Goal: Check status

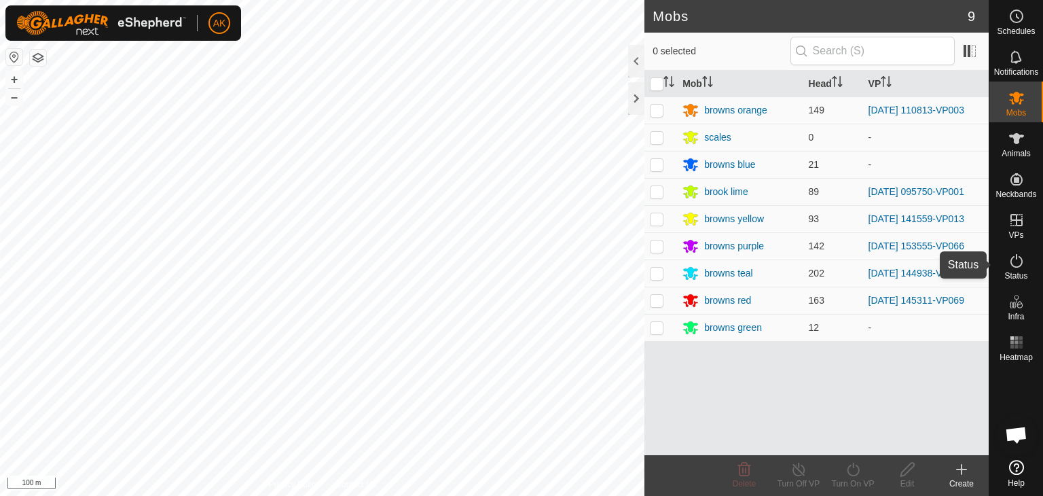
click at [1016, 264] on icon at bounding box center [1016, 261] width 16 height 16
click at [1018, 260] on icon at bounding box center [1016, 261] width 16 height 16
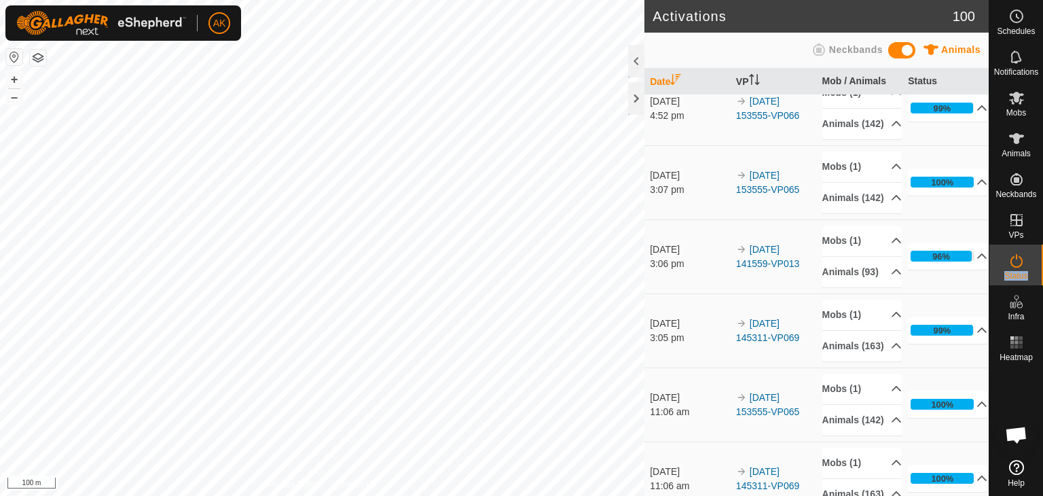
scroll to position [204, 0]
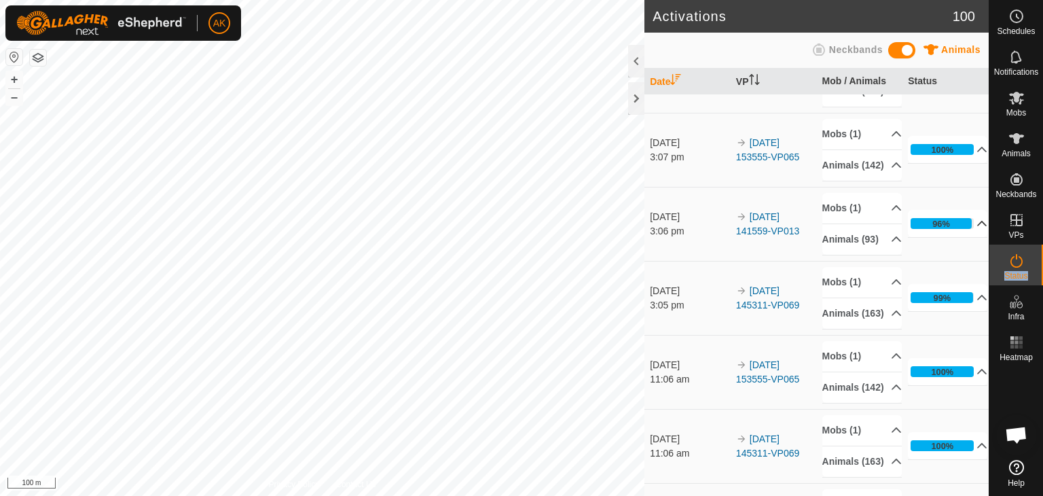
click at [978, 226] on icon at bounding box center [983, 223] width 10 height 5
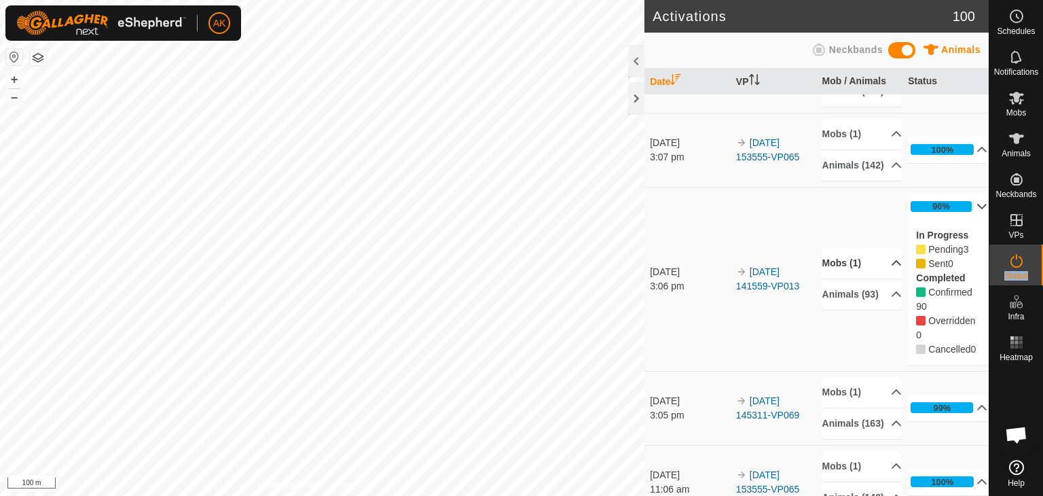
click at [847, 278] on p-accordion-header "Mobs (1)" at bounding box center [861, 263] width 79 height 31
click at [847, 253] on p-accordion-header "Mobs (1)" at bounding box center [861, 238] width 79 height 31
click at [962, 220] on p-accordion-header "96%" at bounding box center [947, 206] width 79 height 27
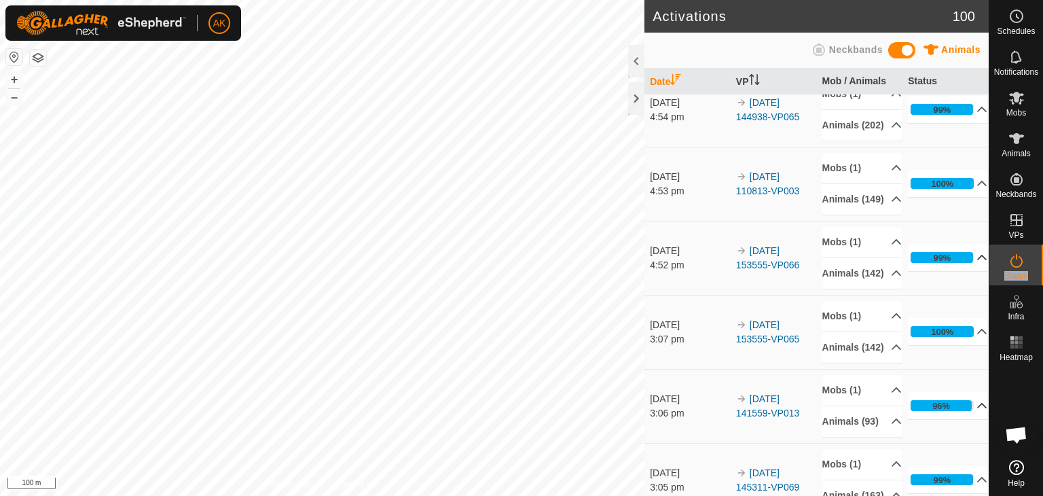
scroll to position [0, 0]
